Goal: Check status: Check status

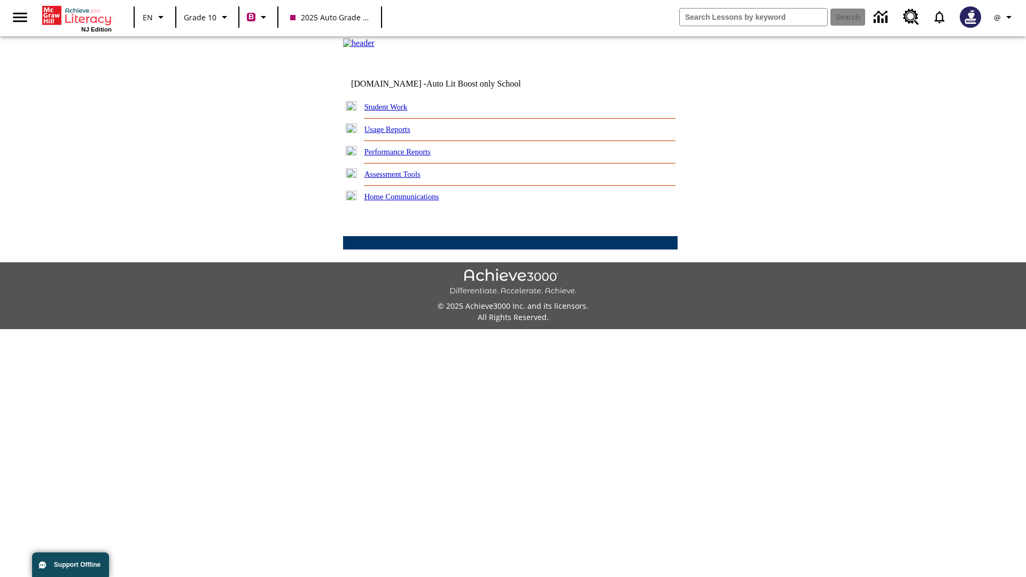
click at [393, 111] on link "Student Work" at bounding box center [386, 107] width 43 height 9
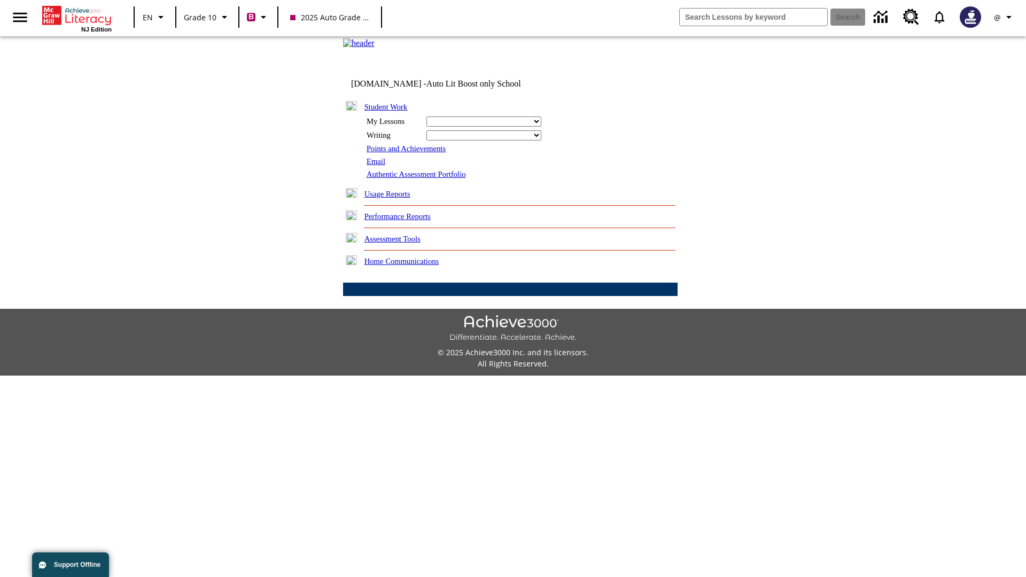
select select "/options/reports/?report_id=24&atype=2&section=2"
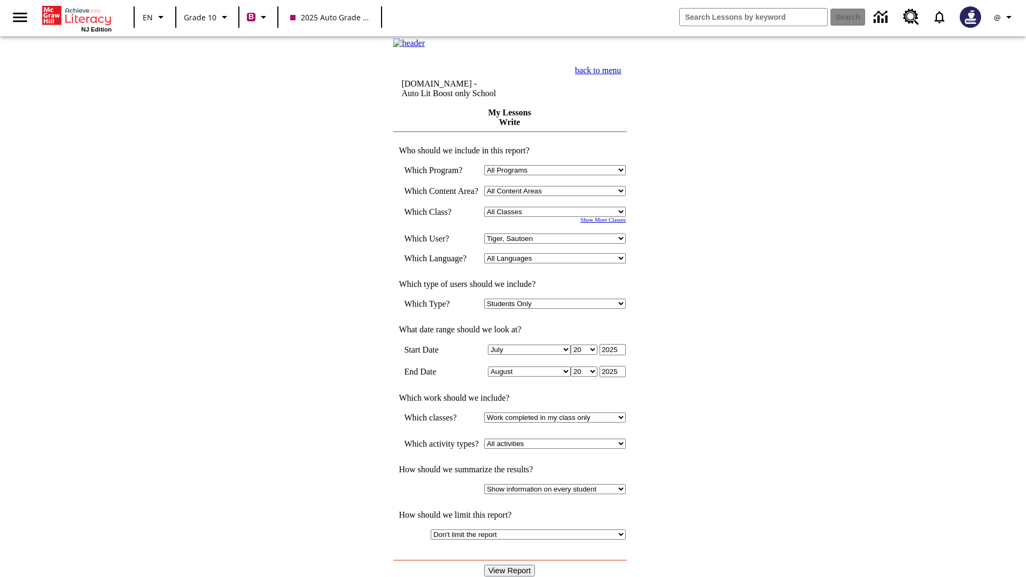
select select "21433649"
select select "4"
type input "2024"
click at [511, 565] on input "View Report" at bounding box center [509, 571] width 51 height 12
